Goal: Find specific page/section: Find specific page/section

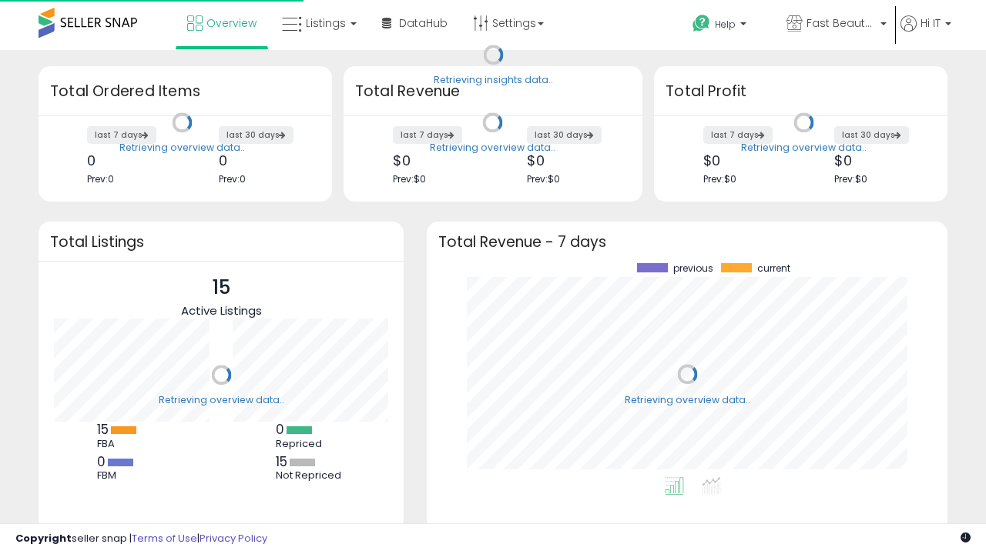
scroll to position [214, 490]
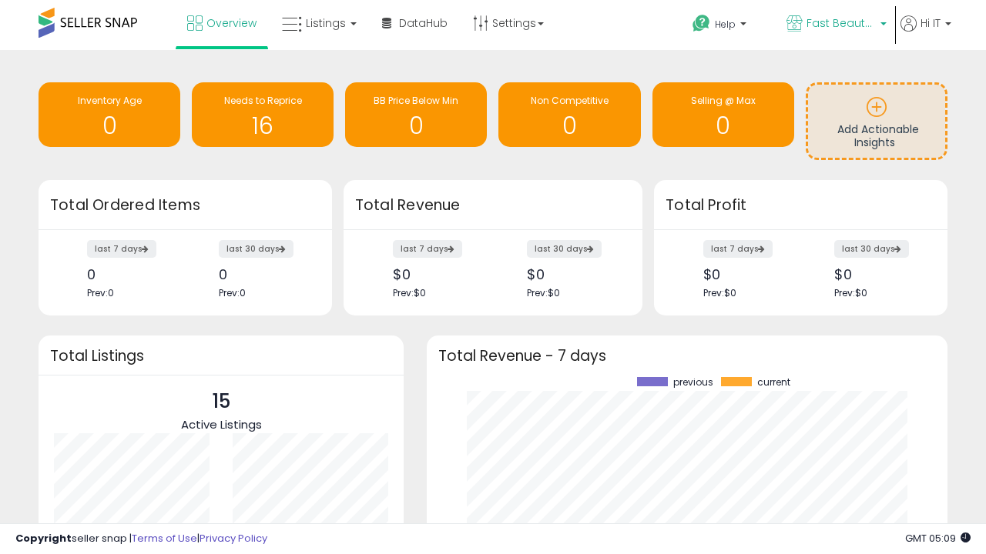
click at [835, 25] on span "Fast Beauty ([GEOGRAPHIC_DATA])" at bounding box center [840, 22] width 69 height 15
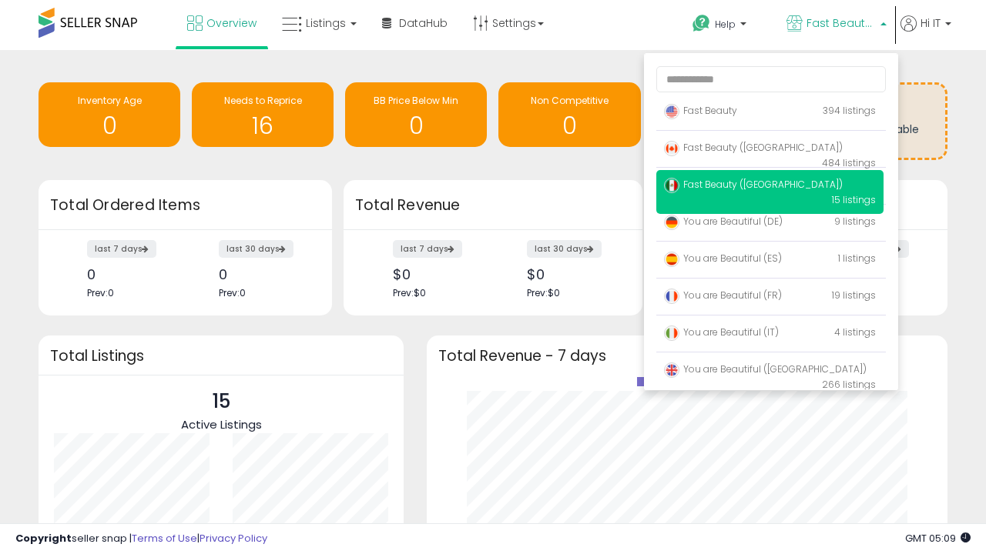
click at [769, 335] on span "You are Beautiful (IT)" at bounding box center [721, 332] width 115 height 13
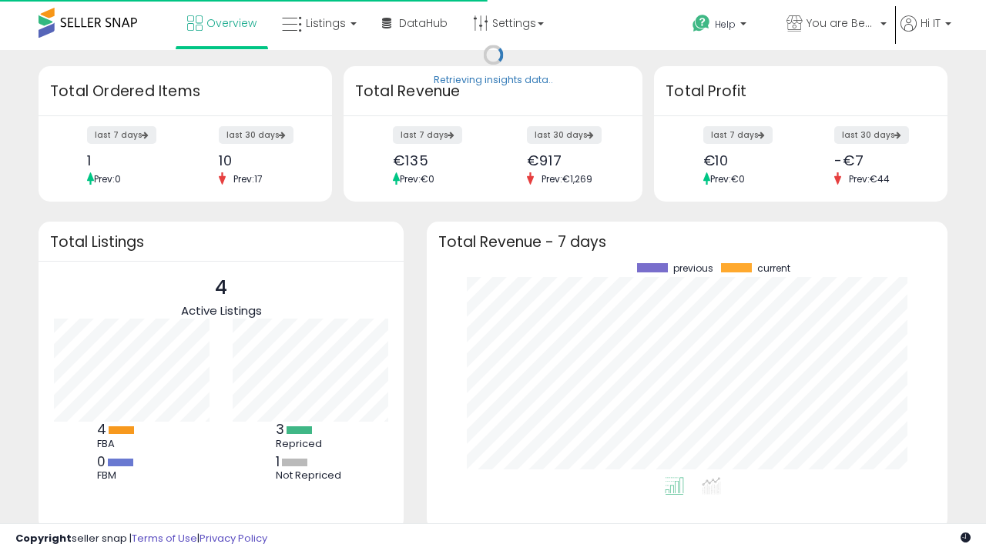
scroll to position [214, 490]
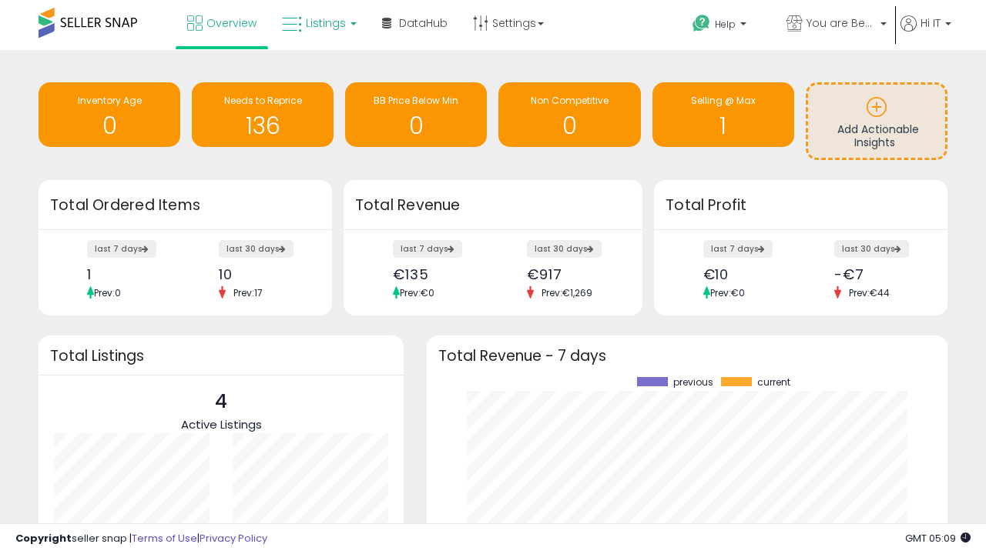
click at [317, 23] on span "Listings" at bounding box center [326, 22] width 40 height 15
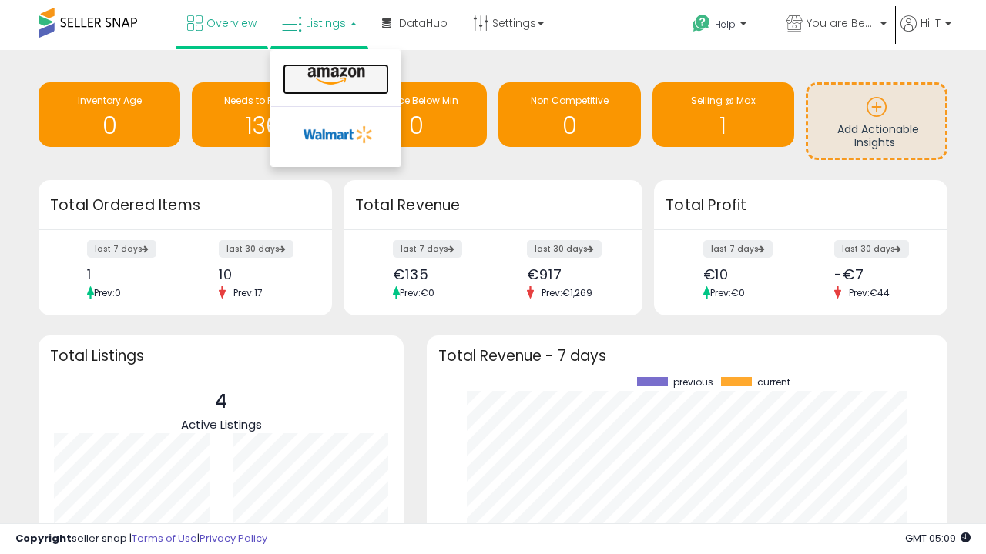
click at [334, 76] on icon at bounding box center [336, 76] width 67 height 20
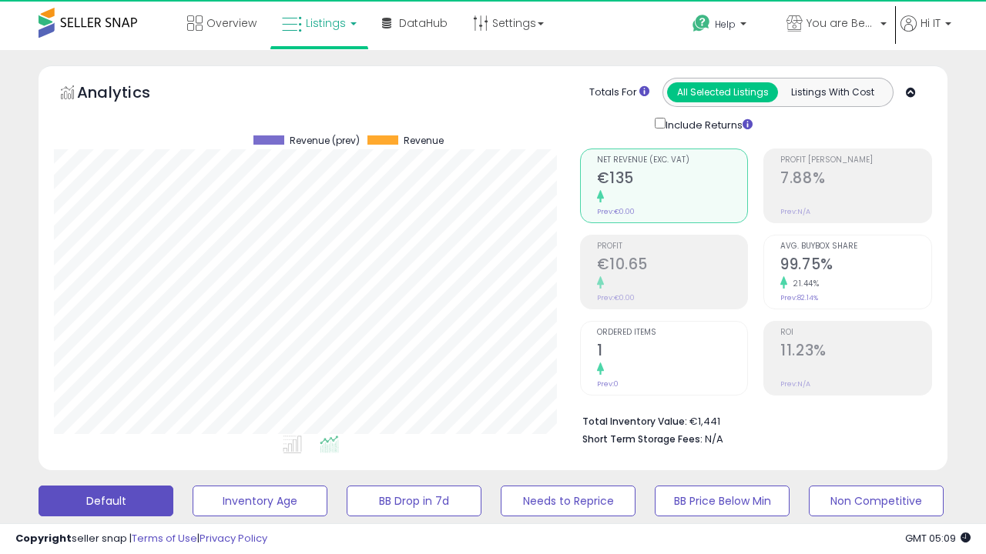
scroll to position [316, 525]
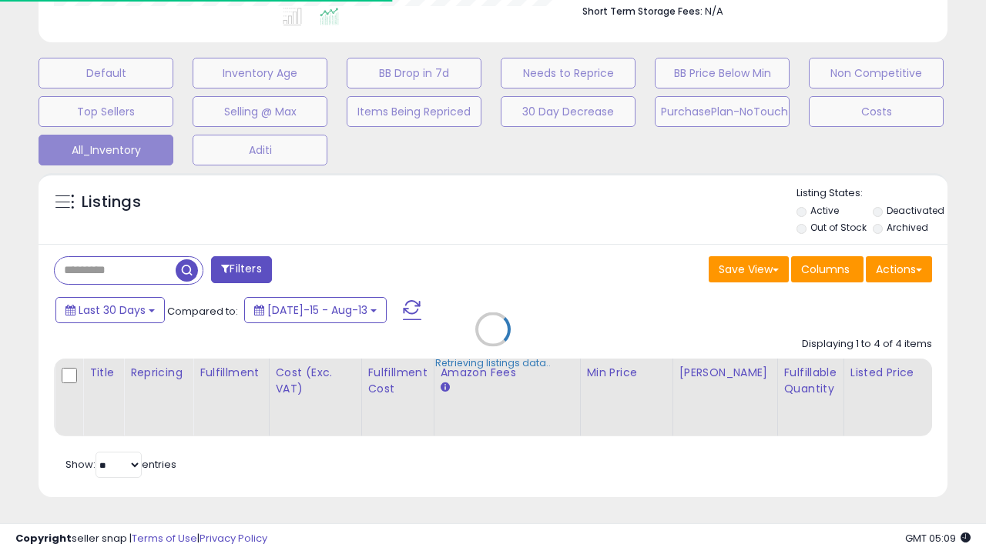
scroll to position [0, 12]
